Goal: Obtain resource: Obtain resource

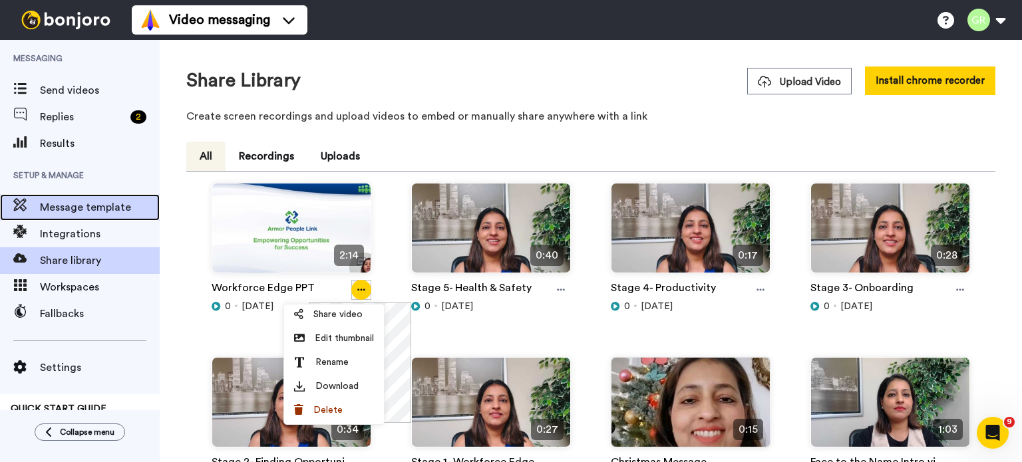
click at [69, 218] on div "Message template" at bounding box center [80, 207] width 160 height 27
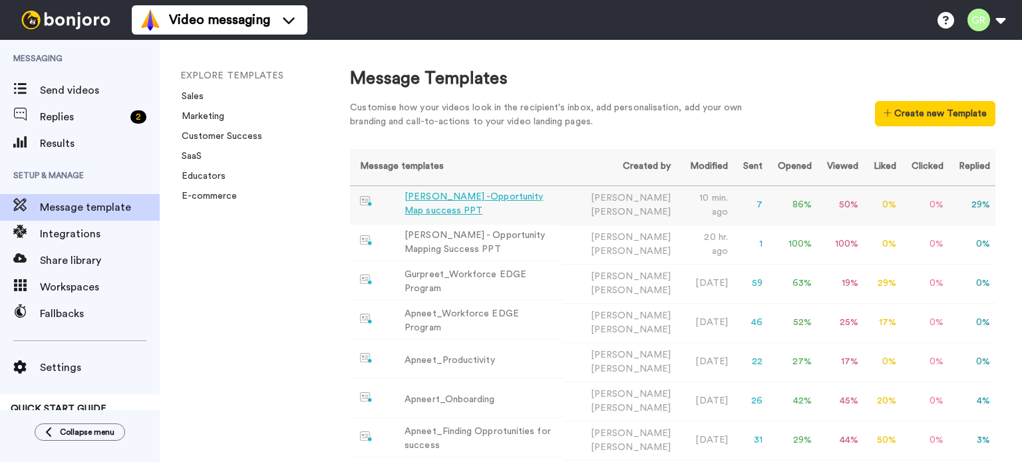
click at [436, 196] on div "[PERSON_NAME] -Opportunity Map success PPT" at bounding box center [480, 204] width 152 height 28
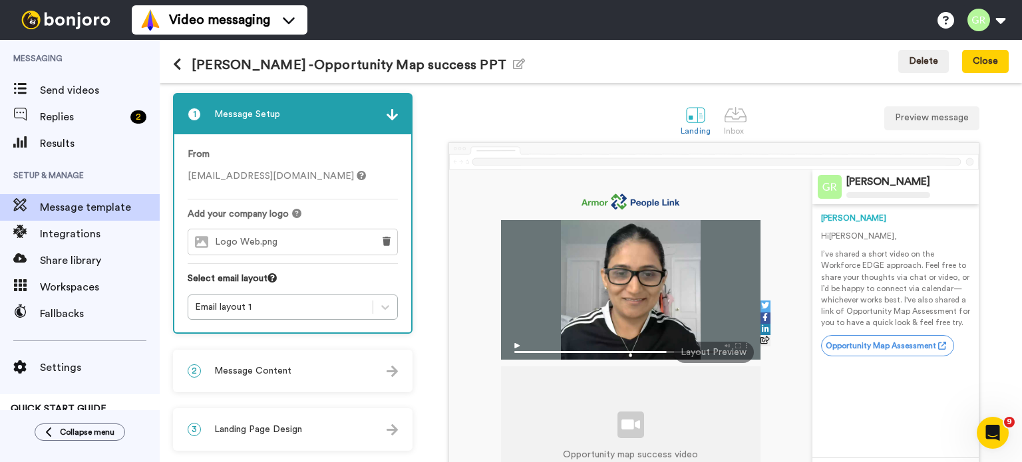
click at [380, 375] on div "2 Message Content" at bounding box center [292, 371] width 237 height 40
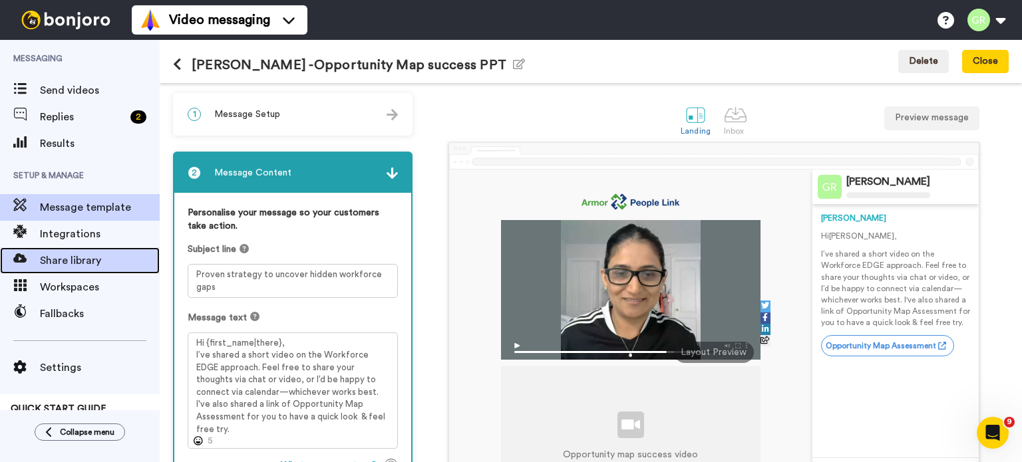
click at [69, 267] on span "Share library" at bounding box center [100, 261] width 120 height 16
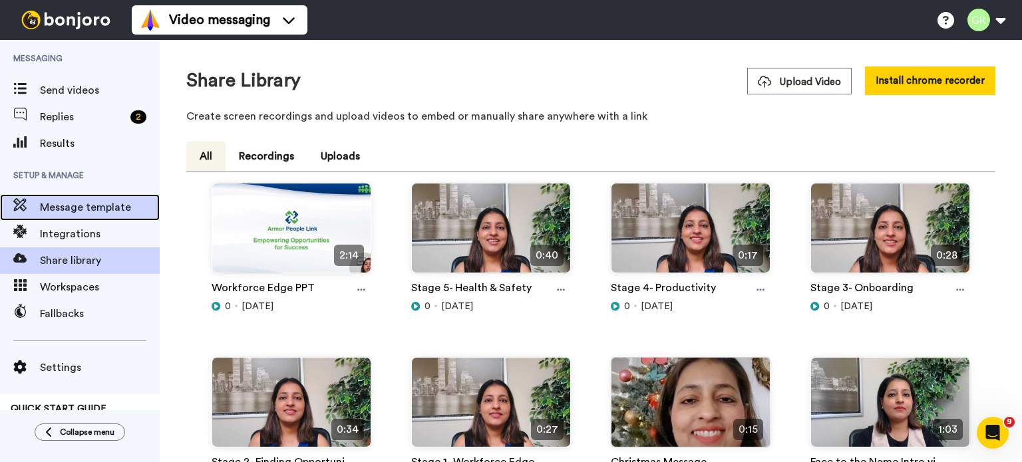
click at [96, 204] on span "Message template" at bounding box center [100, 208] width 120 height 16
